Goal: Find specific page/section: Find specific page/section

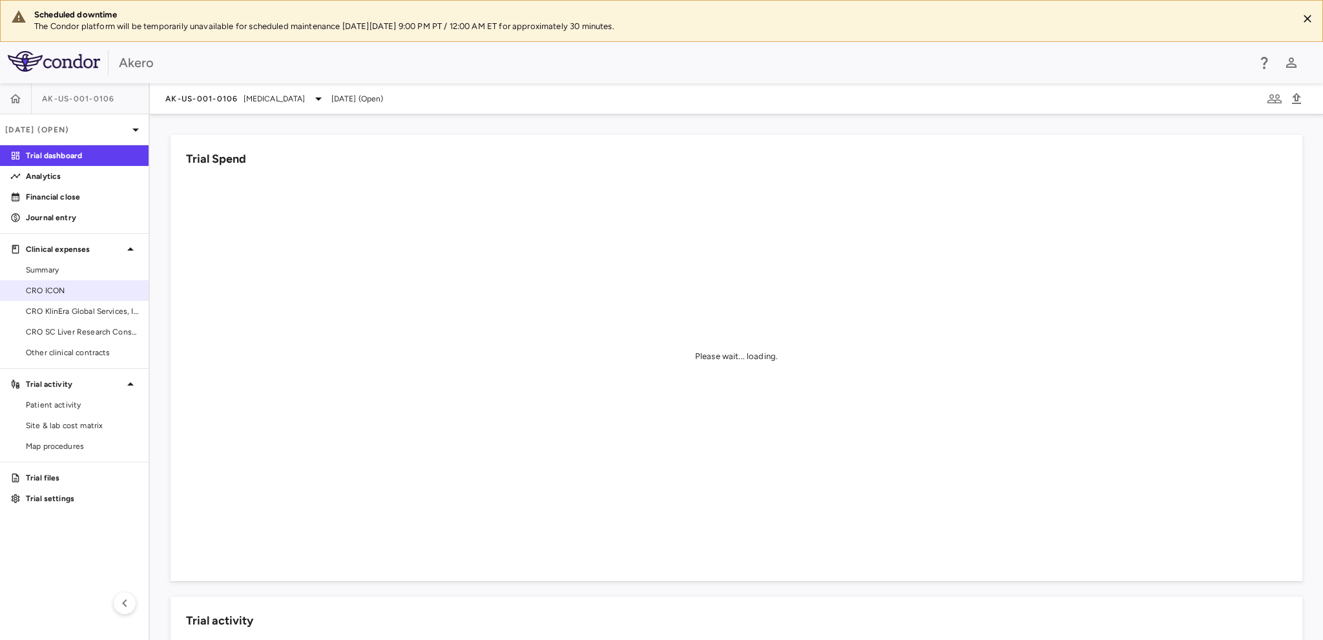
click at [45, 286] on span "CRO ICON" at bounding box center [82, 291] width 112 height 12
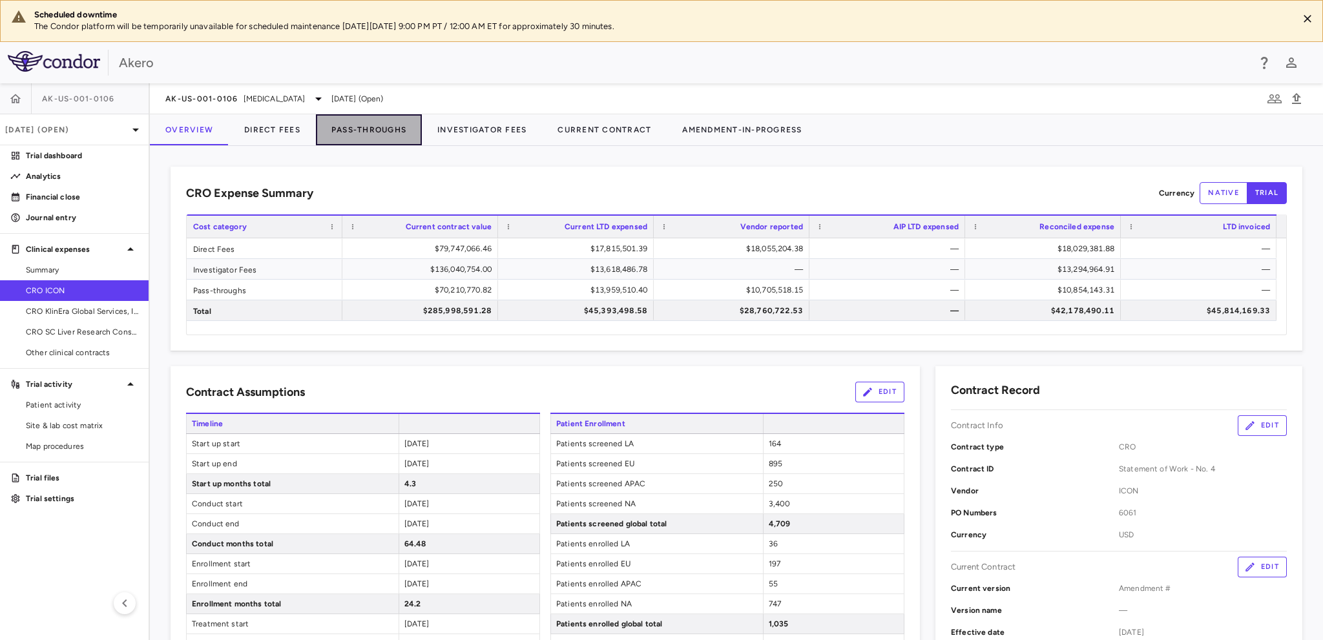
click at [363, 132] on button "Pass-Throughs" at bounding box center [369, 129] width 106 height 31
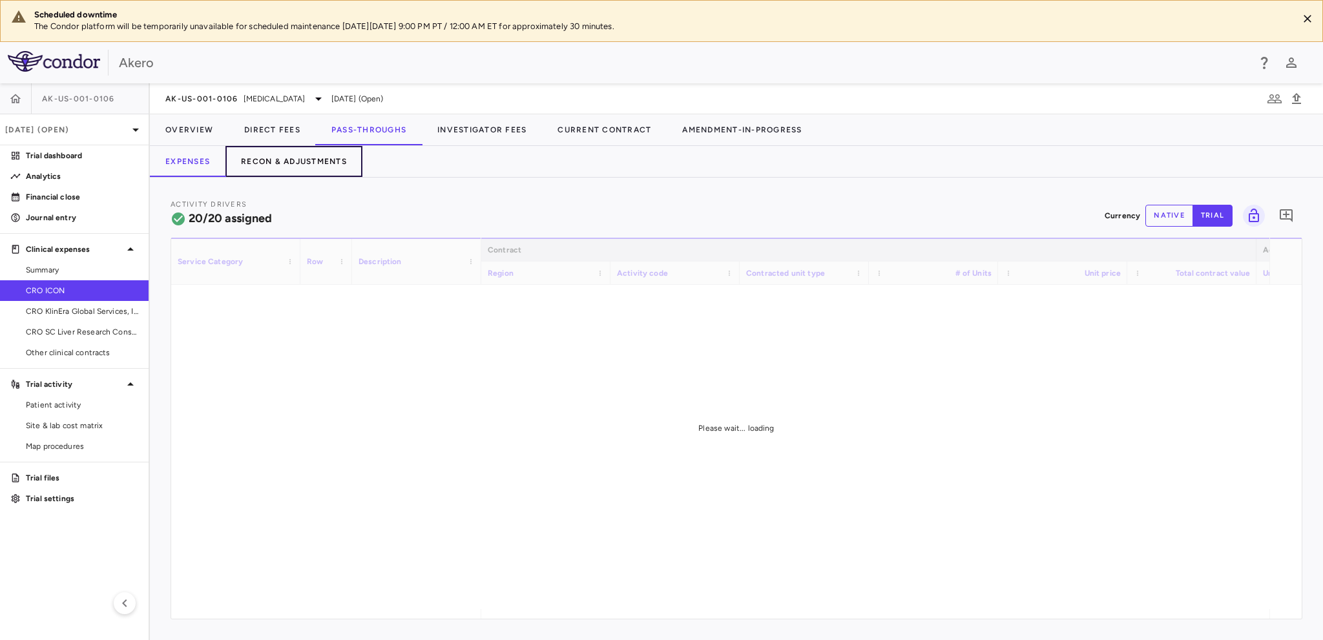
click at [311, 158] on button "Recon & Adjustments" at bounding box center [293, 161] width 137 height 31
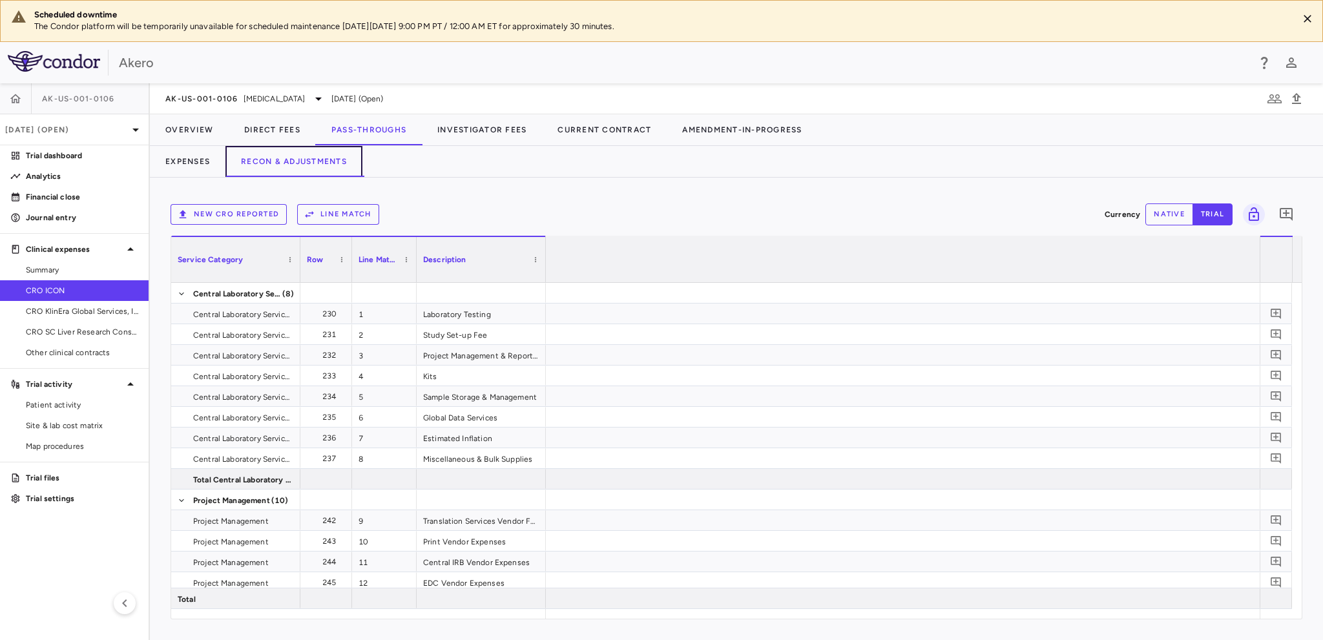
scroll to position [0, 1966]
